Goal: Navigation & Orientation: Find specific page/section

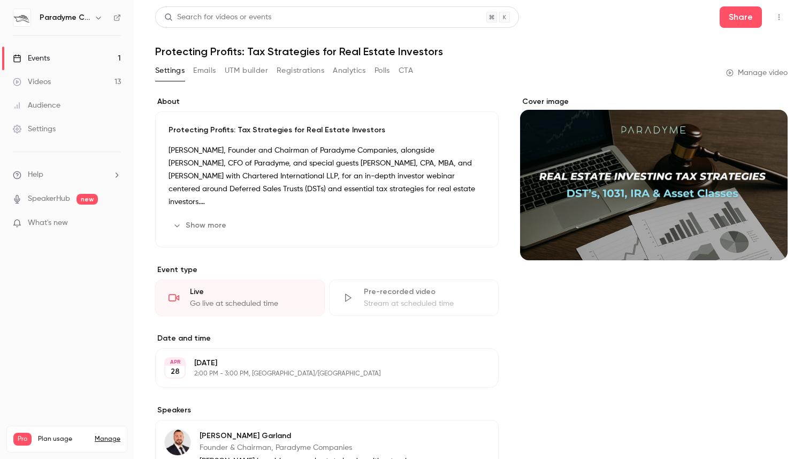
click at [34, 63] on div "Events" at bounding box center [31, 58] width 37 height 11
